Goal: Navigation & Orientation: Find specific page/section

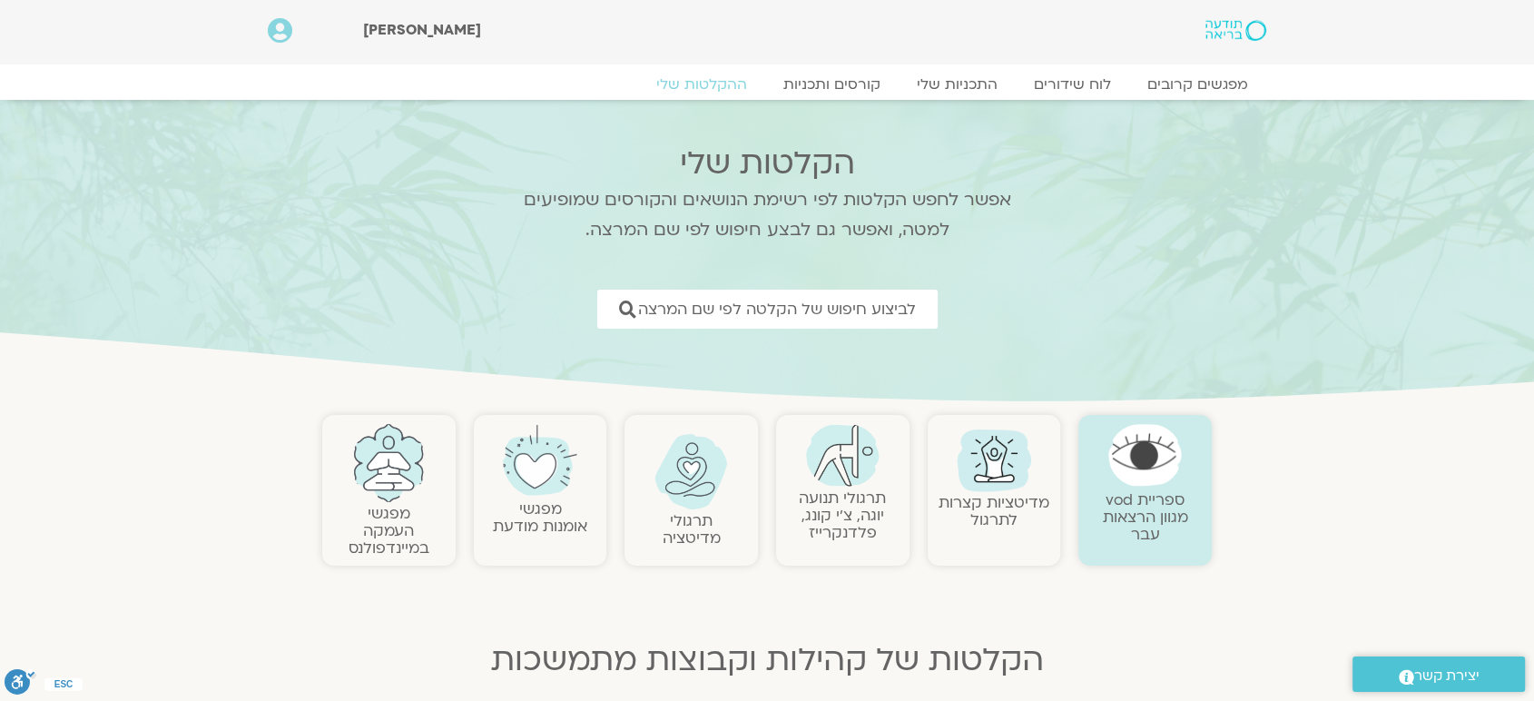
drag, startPoint x: 0, startPoint y: 0, endPoint x: 956, endPoint y: 455, distance: 1058.1
click at [956, 455] on img at bounding box center [993, 458] width 87 height 87
click at [1090, 83] on link "לוח שידורים" at bounding box center [1073, 85] width 136 height 22
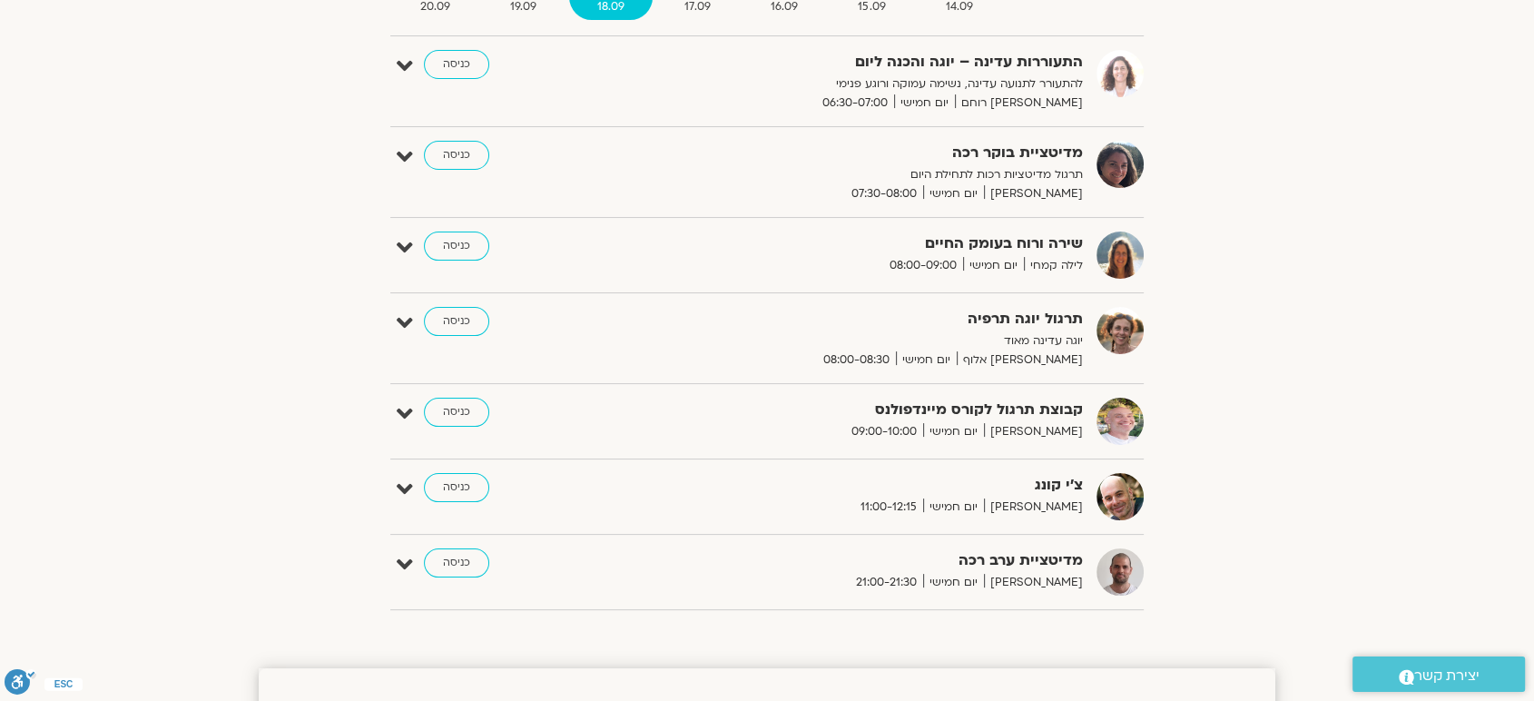
scroll to position [309, 0]
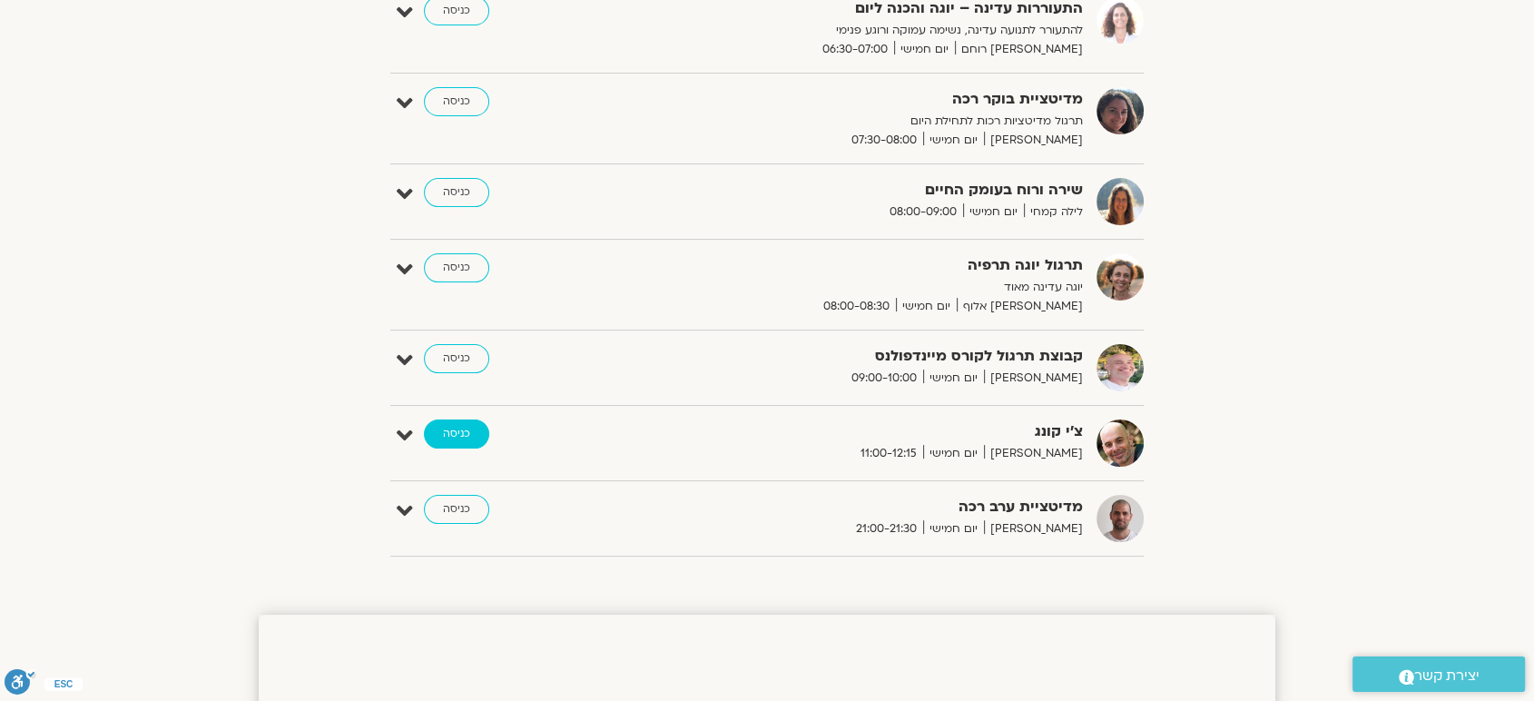
click at [450, 432] on link "כניסה" at bounding box center [456, 433] width 65 height 29
